Goal: Information Seeking & Learning: Understand process/instructions

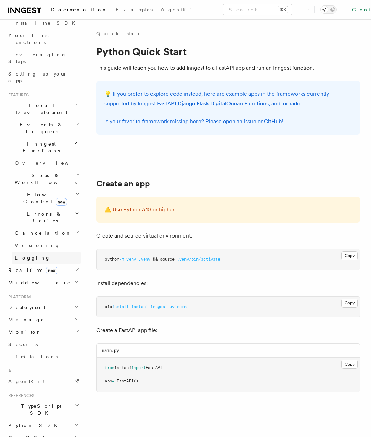
scroll to position [24, 0]
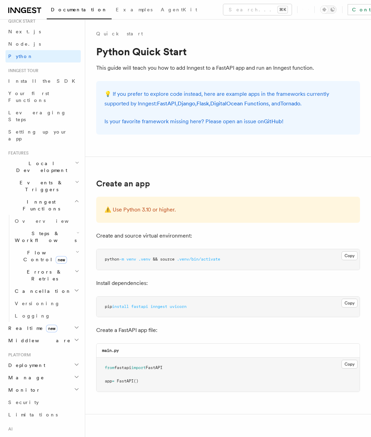
click at [31, 230] on span "Steps & Workflows" at bounding box center [44, 237] width 65 height 14
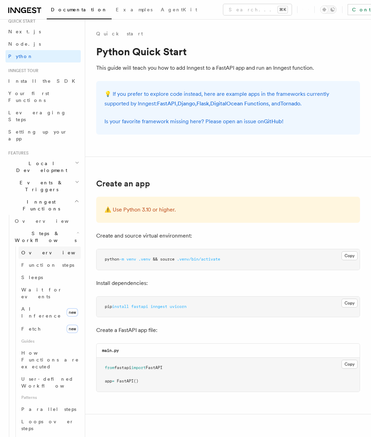
click at [37, 250] on span "Overview" at bounding box center [56, 252] width 71 height 5
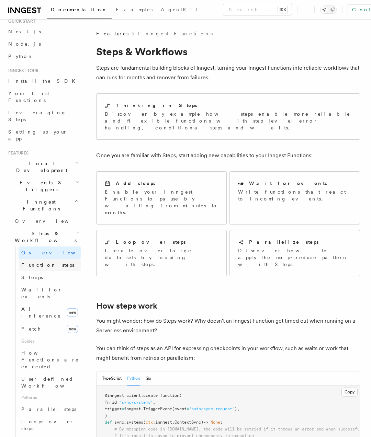
click at [38, 262] on span "Function steps" at bounding box center [47, 264] width 53 height 5
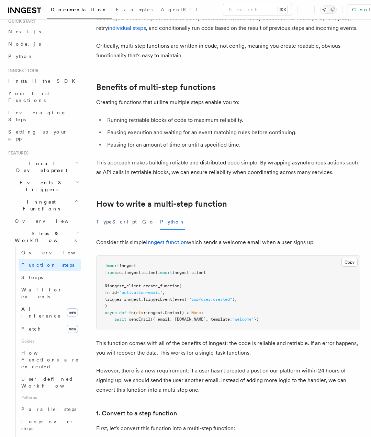
click at [165, 299] on span "TriggerEvent" at bounding box center [157, 299] width 29 height 5
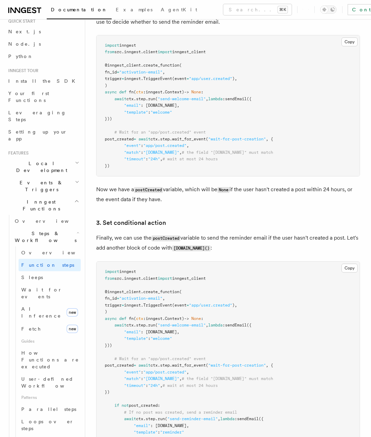
scroll to position [744, 0]
